Goal: Transaction & Acquisition: Purchase product/service

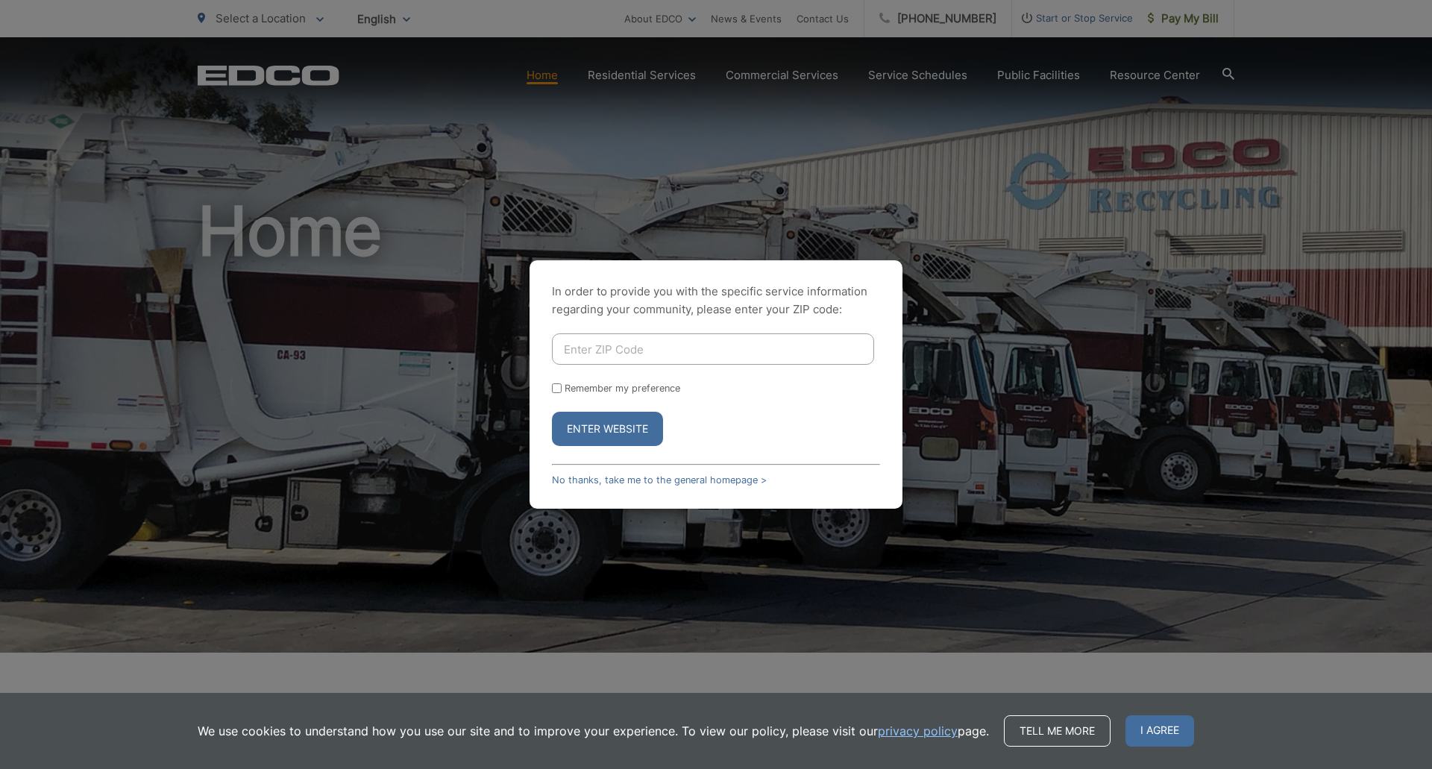
click at [597, 339] on input "Enter ZIP Code" at bounding box center [713, 348] width 322 height 31
click at [614, 348] on input "Enter ZIP Code" at bounding box center [713, 348] width 322 height 31
type input "91945"
click at [592, 436] on button "Enter Website" at bounding box center [607, 429] width 111 height 34
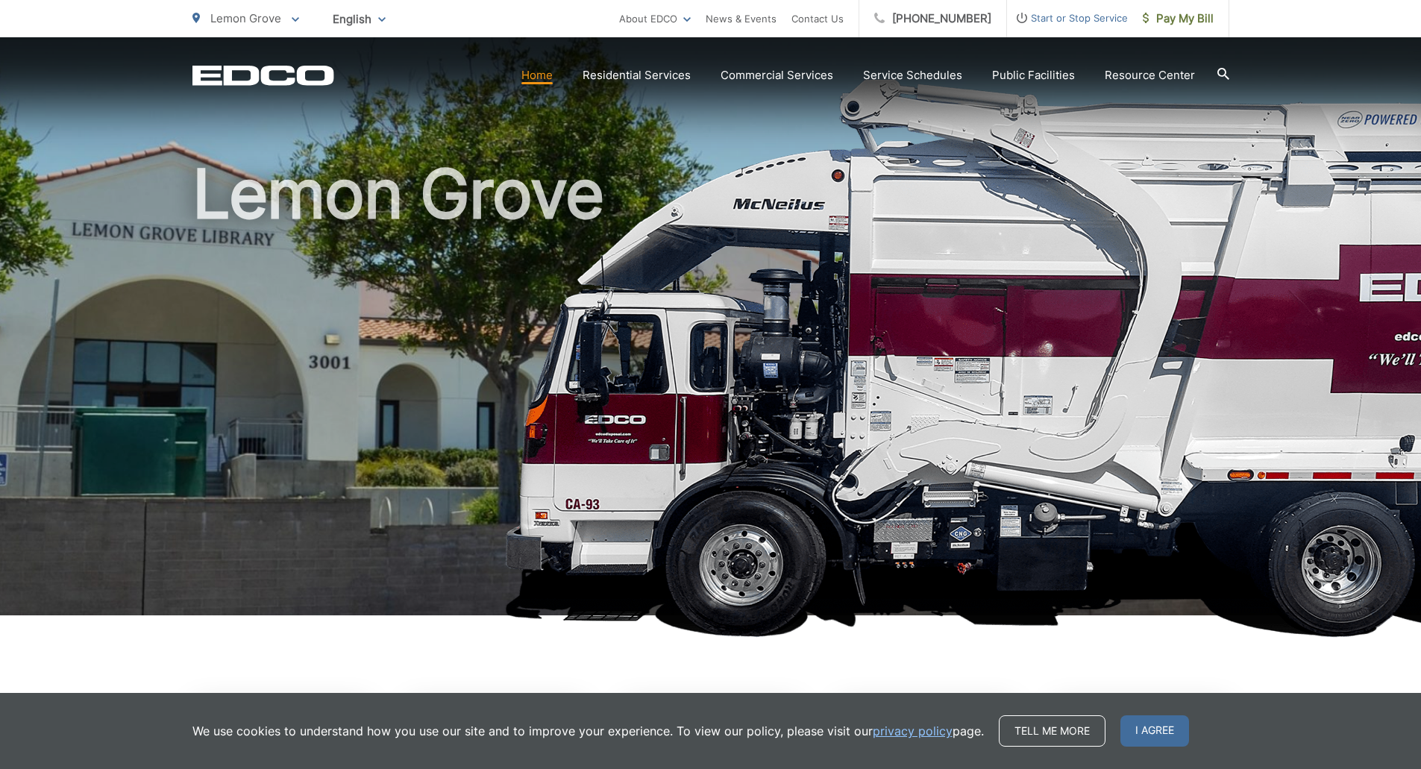
scroll to position [75, 0]
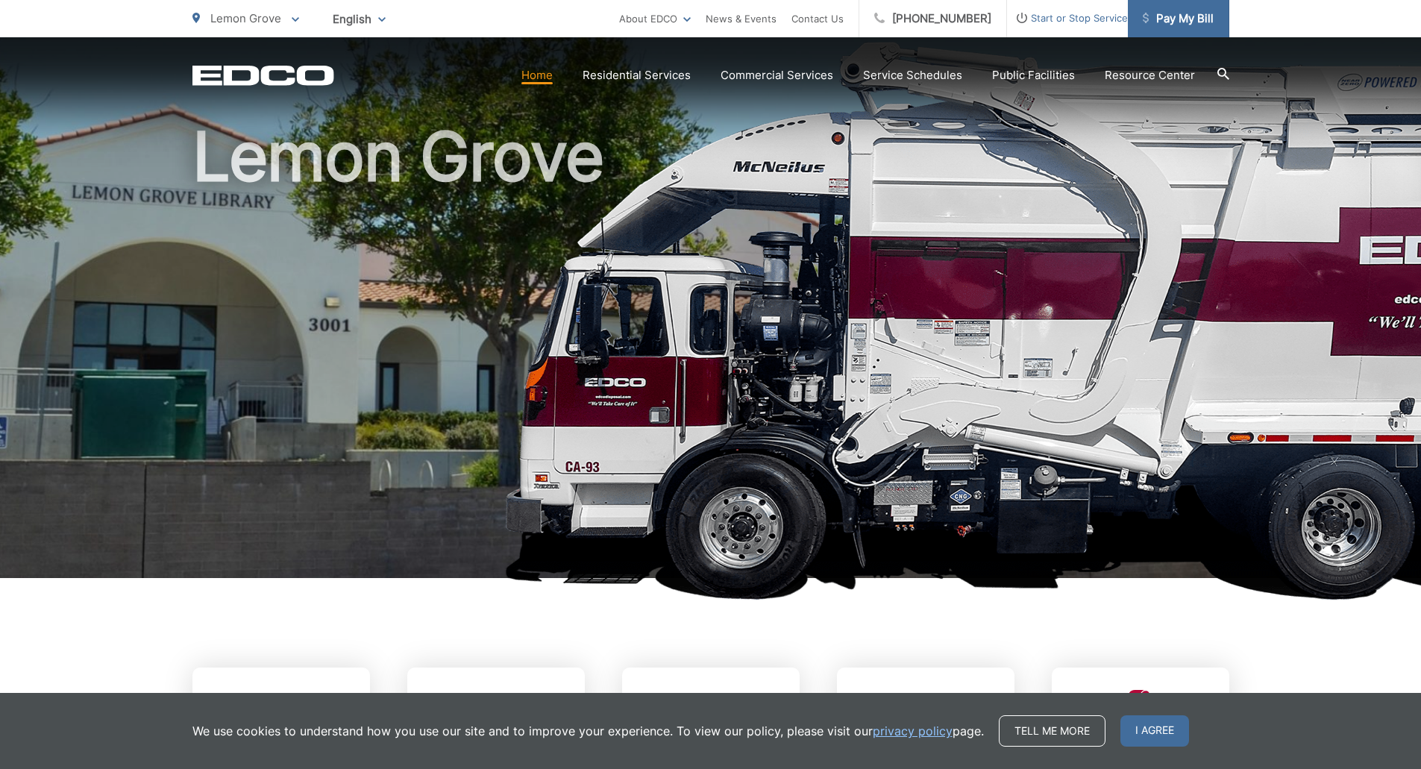
click at [1175, 16] on span "Pay My Bill" at bounding box center [1178, 19] width 71 height 18
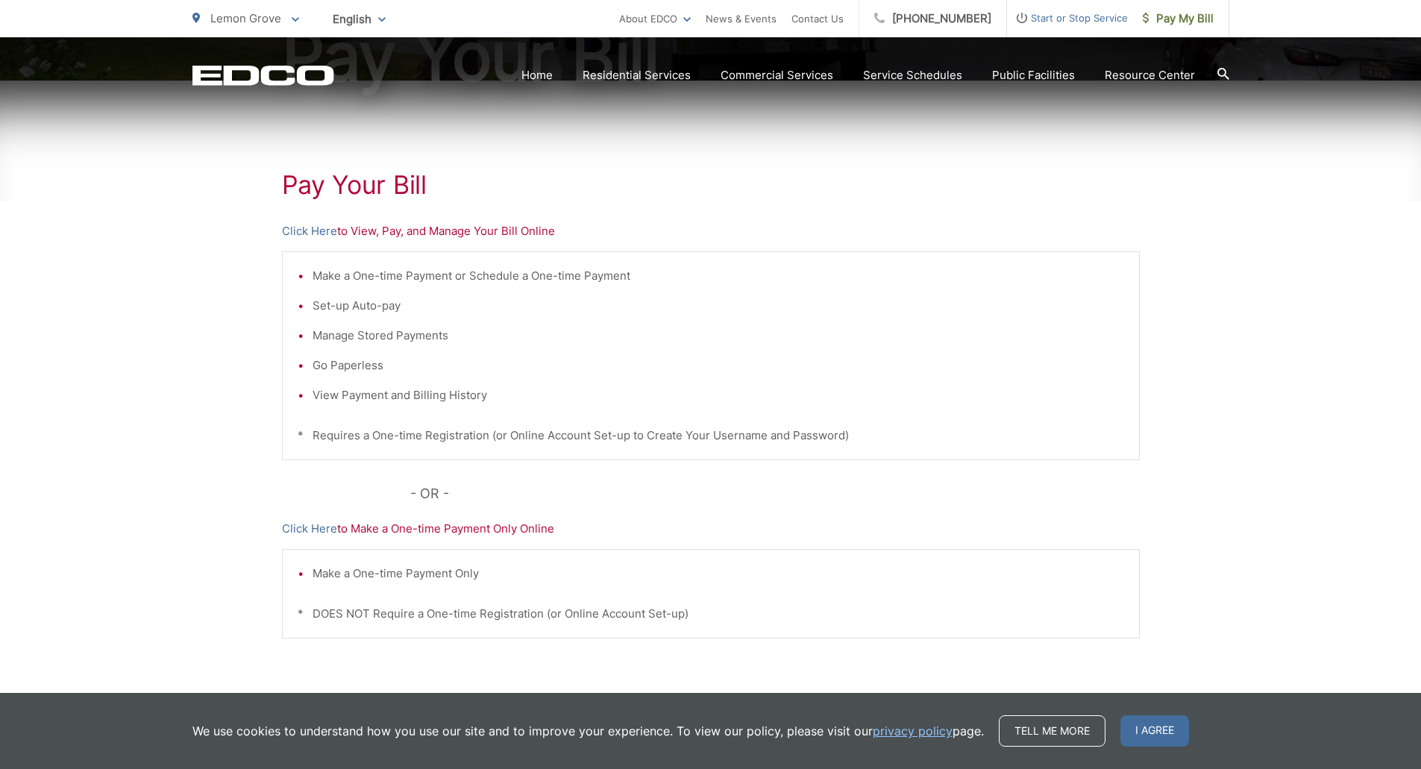
scroll to position [224, 0]
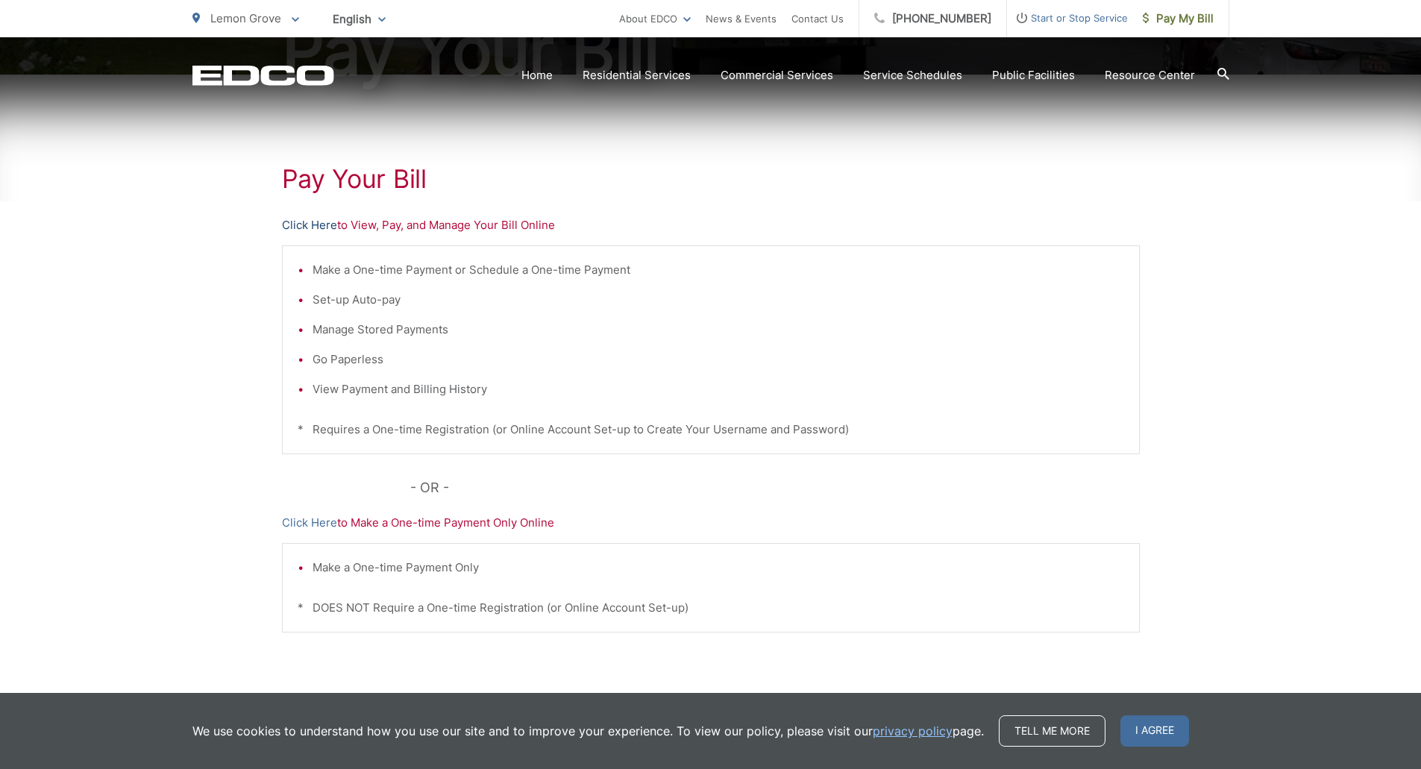
click at [313, 222] on link "Click Here" at bounding box center [309, 225] width 55 height 18
